Goal: Go to known website: Access a specific website the user already knows

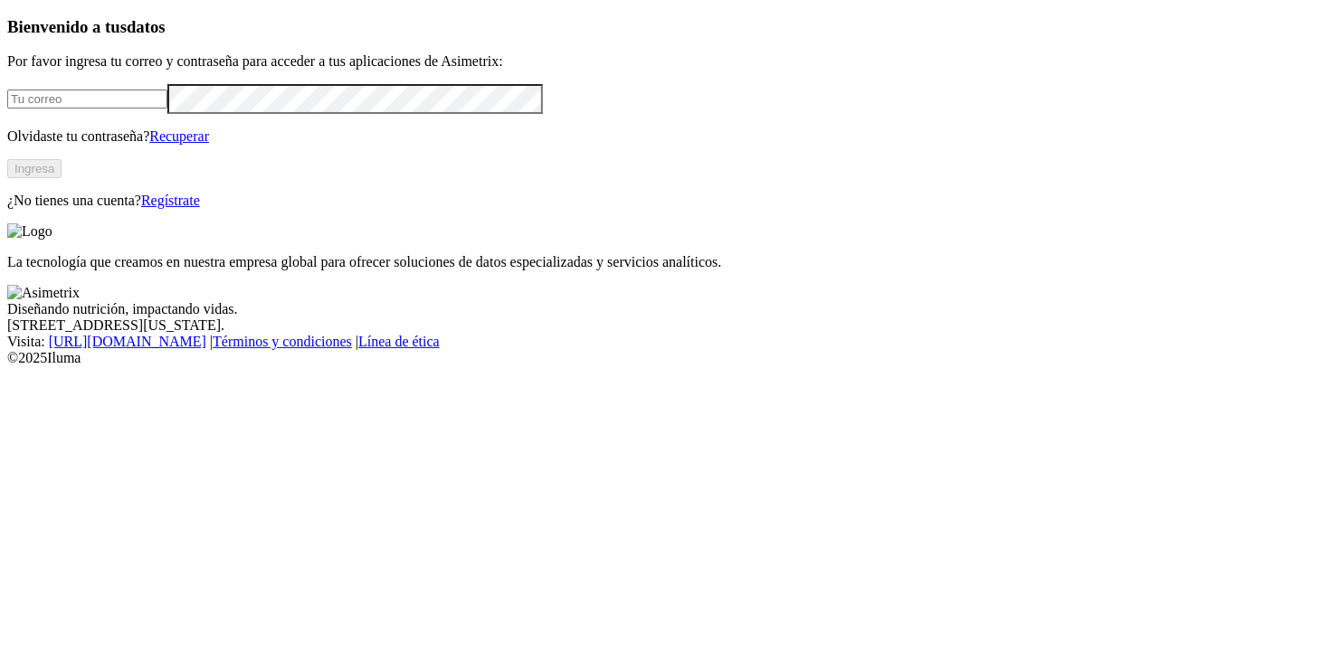
click at [122, 109] on input "email" at bounding box center [87, 99] width 160 height 19
type input "[EMAIL_ADDRESS][DOMAIN_NAME]"
click at [62, 178] on button "Ingresa" at bounding box center [34, 168] width 54 height 19
